Goal: Task Accomplishment & Management: Complete application form

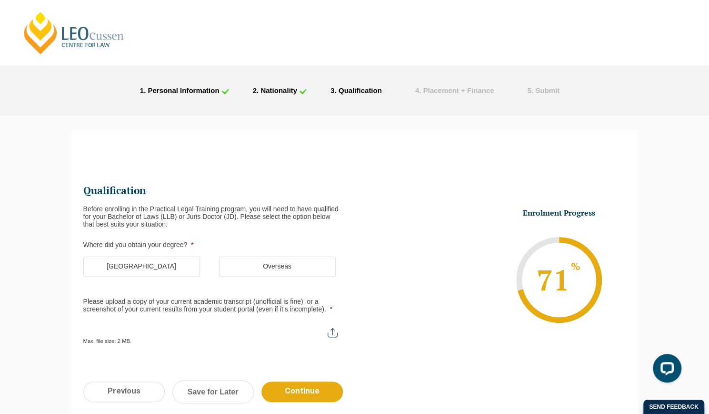
click at [258, 271] on label "Overseas" at bounding box center [277, 266] width 117 height 20
click at [0, 0] on input "Overseas" at bounding box center [0, 0] width 0 height 0
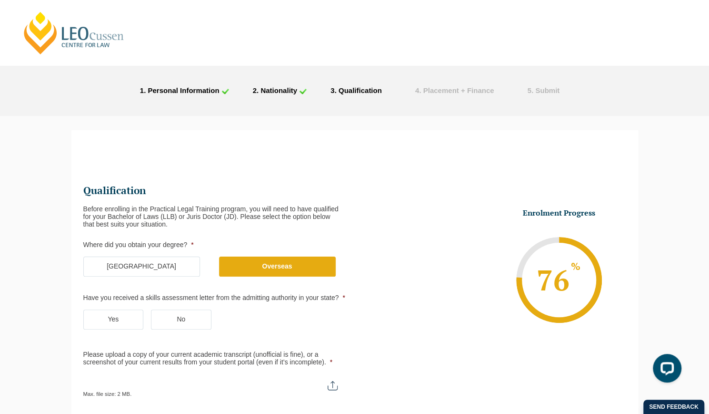
click at [123, 324] on label "Yes" at bounding box center [113, 319] width 61 height 20
click at [0, 0] on input "Yes" at bounding box center [0, 0] width 0 height 0
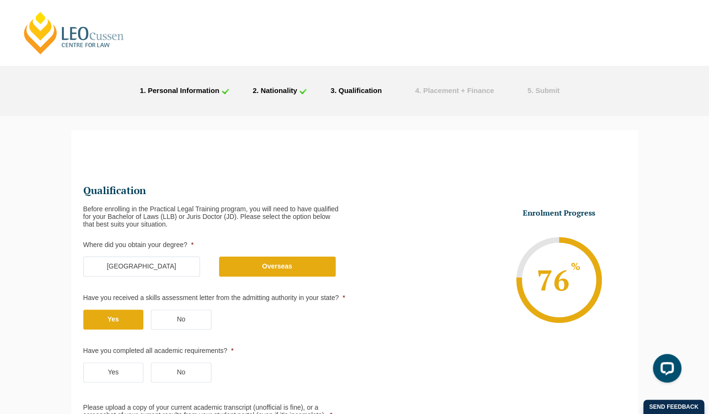
click at [125, 379] on label "Yes" at bounding box center [113, 372] width 61 height 20
click at [0, 0] on input "Yes" at bounding box center [0, 0] width 0 height 0
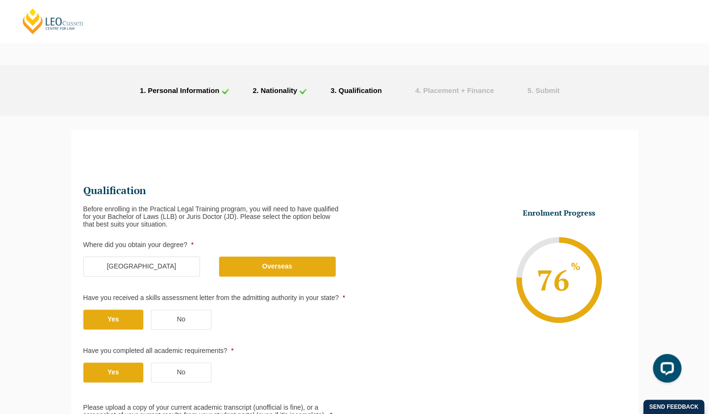
scroll to position [131, 0]
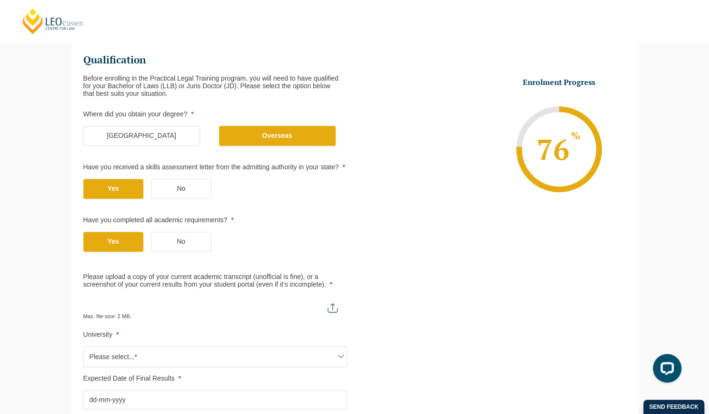
click at [249, 303] on input "Please upload a copy of your current academic transcript (unofficial is fine), …" at bounding box center [215, 304] width 264 height 16
type input "C:\fakepath\TRANSCRIPT Monash 2025.pdf"
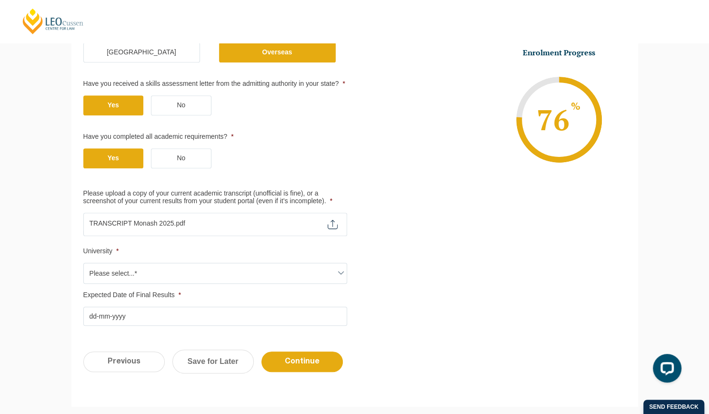
scroll to position [214, 0]
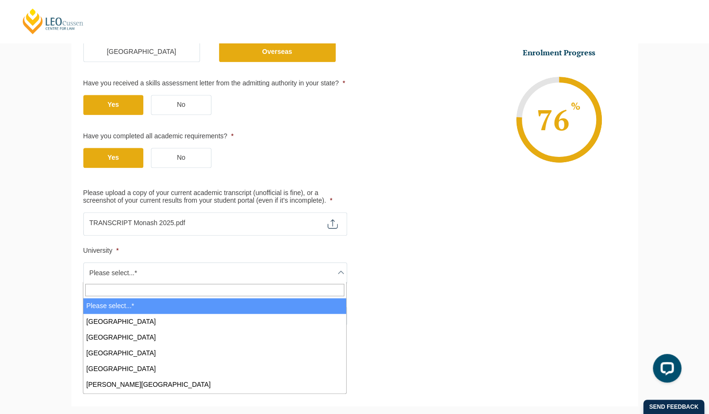
click at [223, 269] on span "Please select...*" at bounding box center [215, 272] width 263 height 20
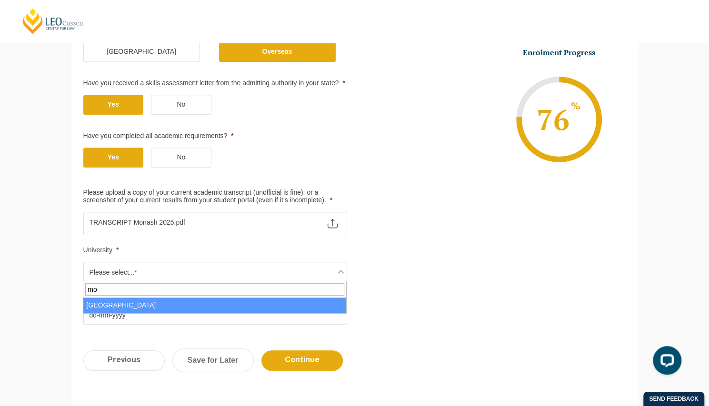
type input "mo"
select select "[GEOGRAPHIC_DATA]"
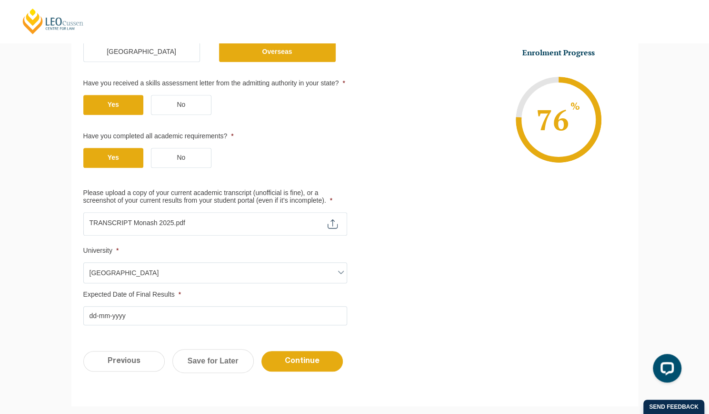
click at [193, 316] on input "Expected Date of Final Results *" at bounding box center [215, 315] width 264 height 19
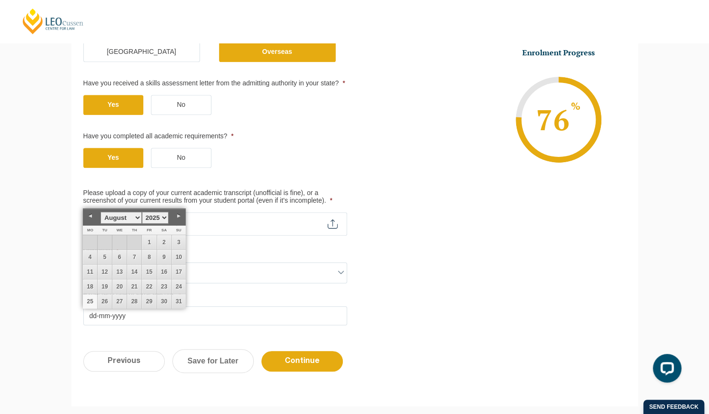
click at [88, 301] on link "25" at bounding box center [90, 301] width 14 height 14
type input "[DATE]"
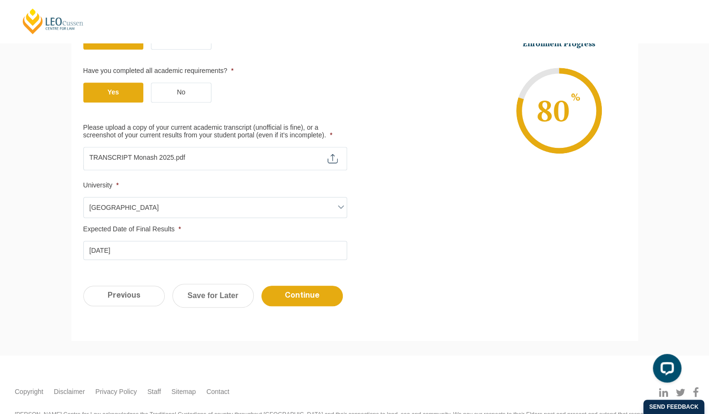
scroll to position [282, 0]
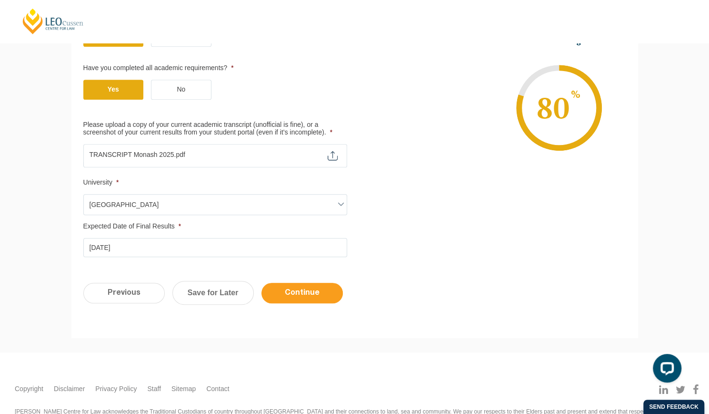
click at [308, 299] on input "Continue" at bounding box center [302, 292] width 81 height 20
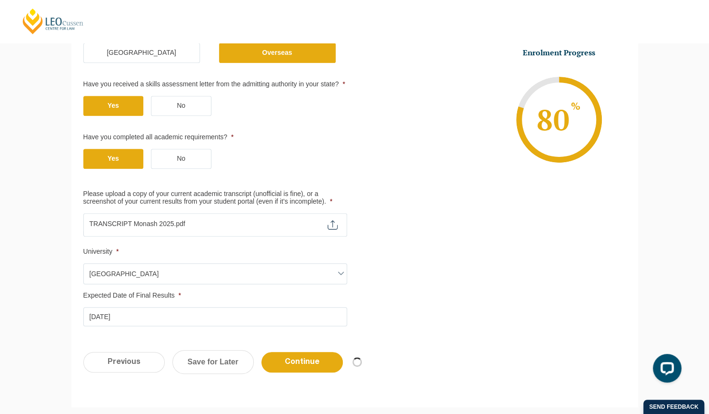
scroll to position [217, 0]
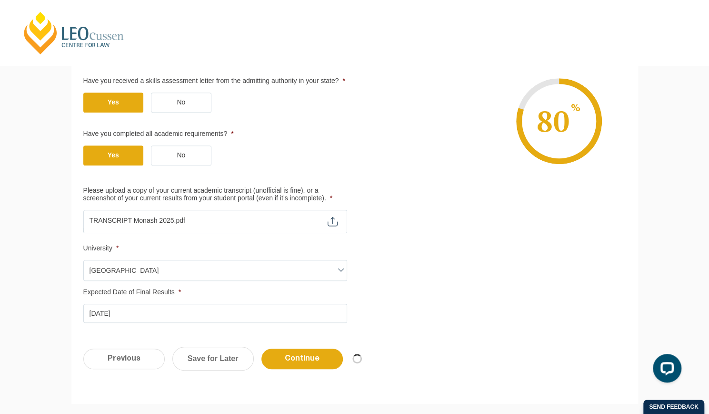
click at [332, 222] on input "Please upload a copy of your current academic transcript (unofficial is fine), …" at bounding box center [215, 218] width 264 height 16
type input "C:\fakepath\optimized_transcript_monash_2025_compressed_.pdf"
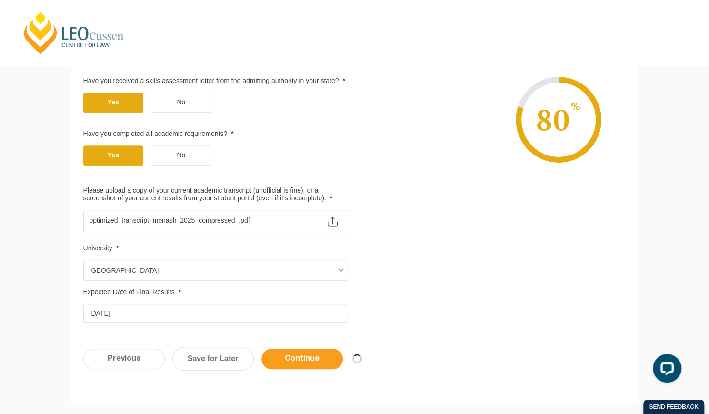
click at [301, 355] on input "Continue" at bounding box center [302, 358] width 81 height 20
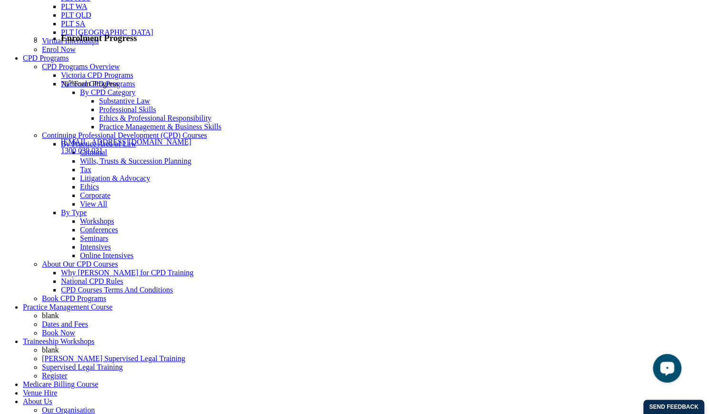
scroll to position [168, 0]
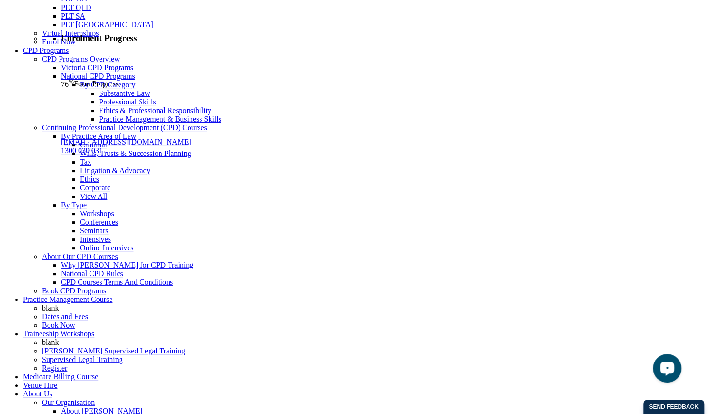
type input "C:\fakepath\optimized_transcript_monash_2025_compressed_.pdf"
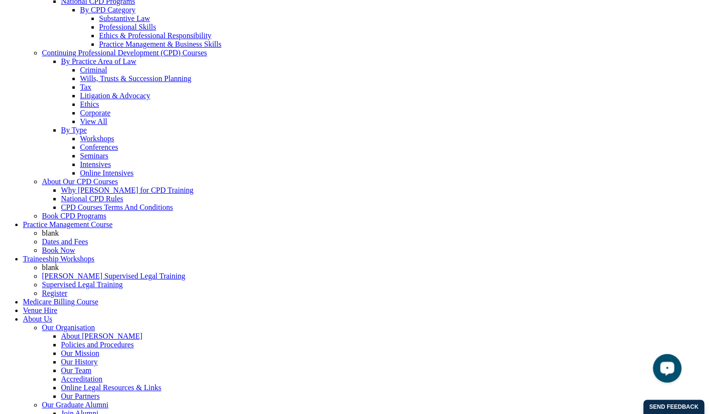
scroll to position [244, 0]
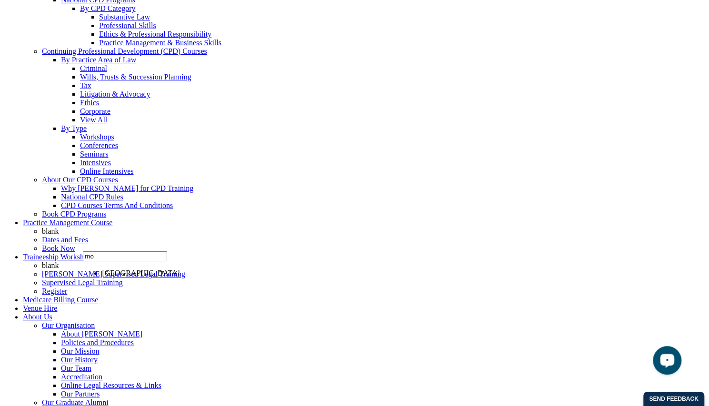
type input "mo"
select select "[GEOGRAPHIC_DATA]"
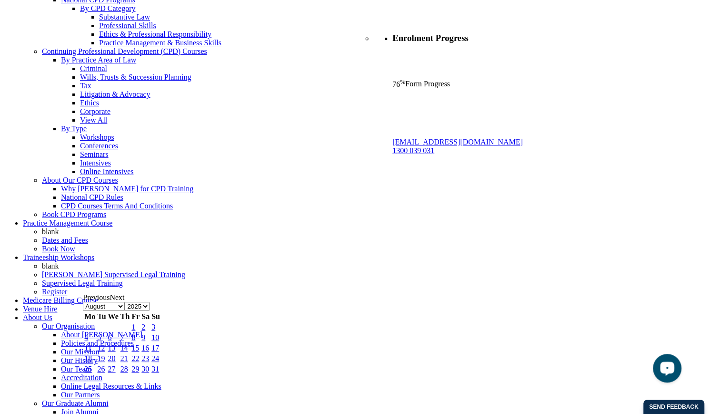
click at [91, 373] on link "25" at bounding box center [88, 368] width 8 height 8
type input "[DATE]"
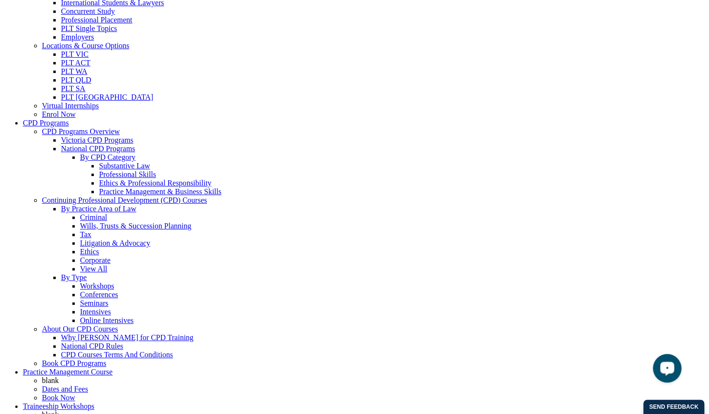
scroll to position [82, 0]
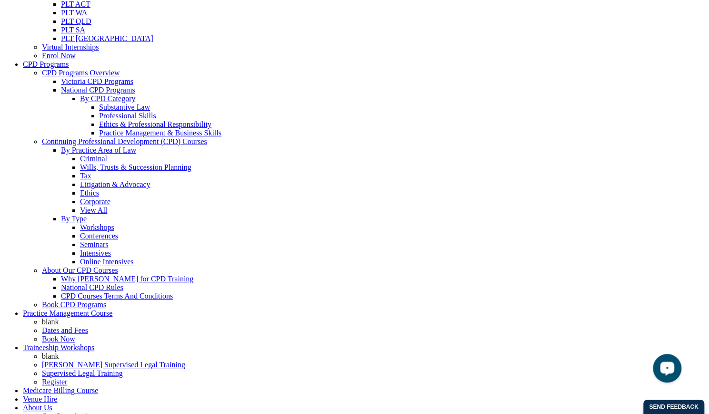
scroll to position [154, 0]
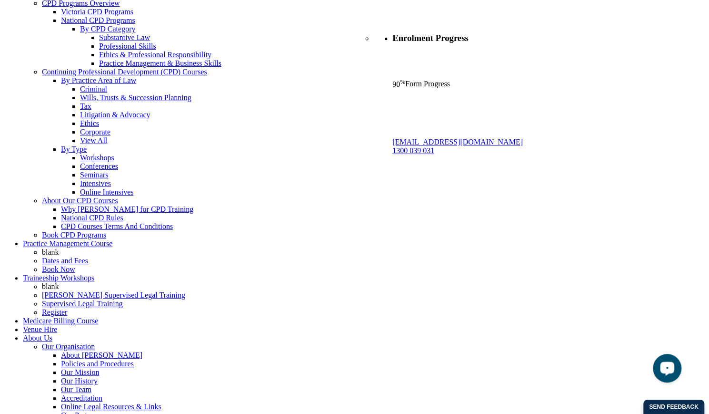
scroll to position [225, 0]
paste input "5DVEBP8W5R"
type input "5DVEBP8W5R"
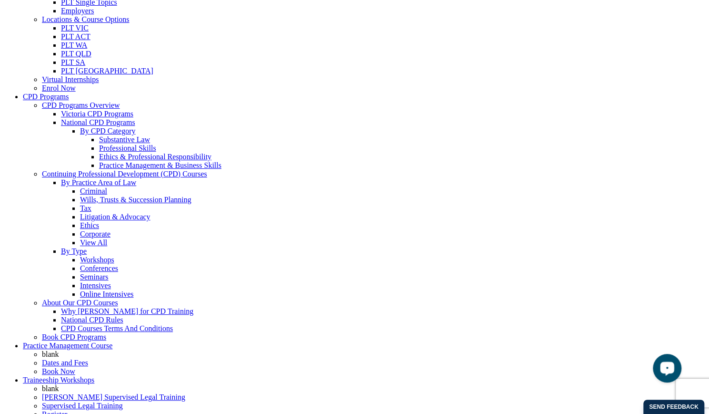
scroll to position [82, 0]
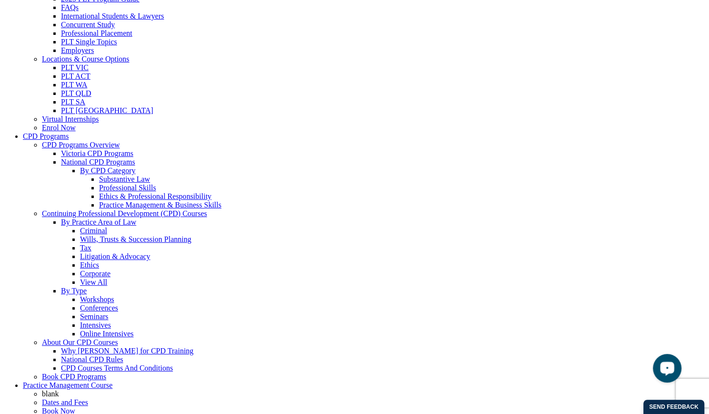
checkbox input "true"
